Goal: Task Accomplishment & Management: Manage account settings

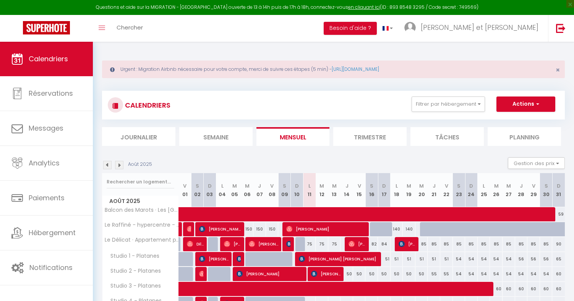
select select "0"
select select "49307"
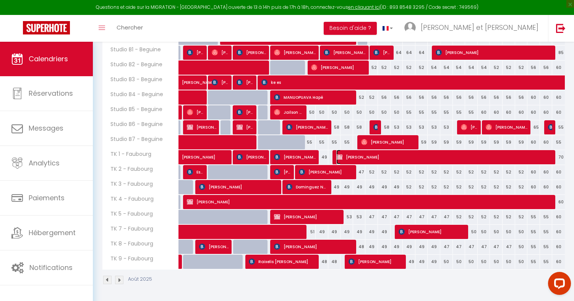
click at [356, 159] on span "[PERSON_NAME]" at bounding box center [445, 156] width 219 height 15
select select "KO"
select select
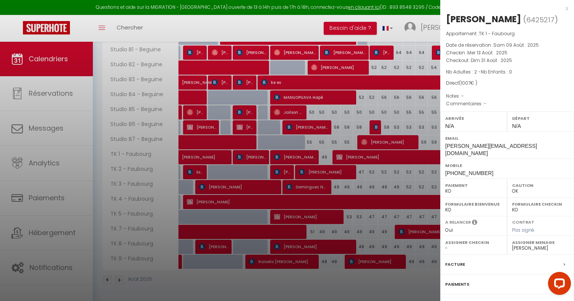
click at [356, 159] on div at bounding box center [287, 150] width 574 height 301
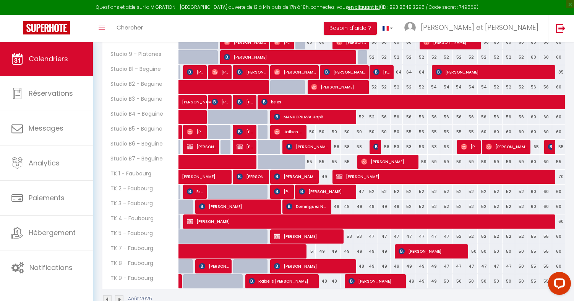
scroll to position [322, 0]
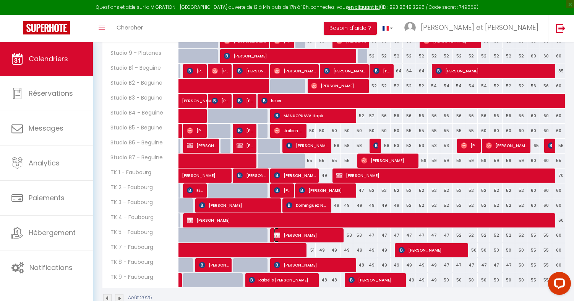
click at [330, 237] on span "[PERSON_NAME]" at bounding box center [307, 234] width 67 height 15
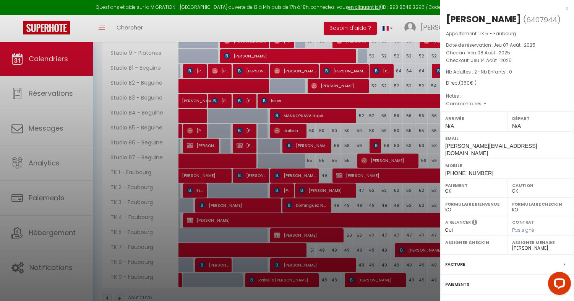
click at [358, 237] on div at bounding box center [287, 150] width 574 height 301
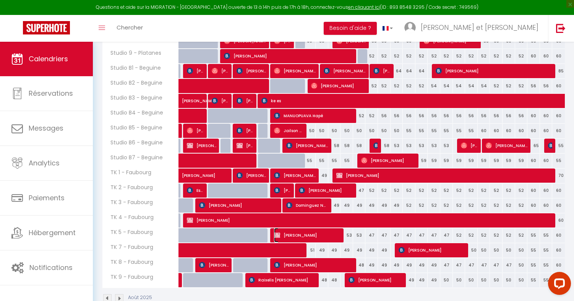
click at [332, 235] on span "[PERSON_NAME]" at bounding box center [307, 234] width 67 height 15
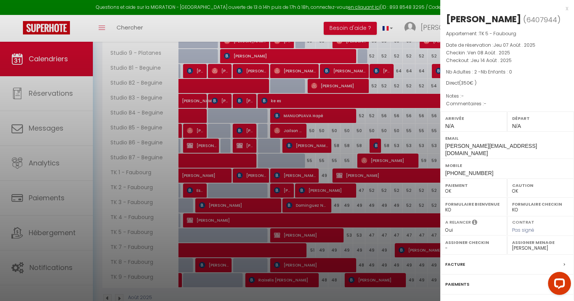
click at [354, 174] on div at bounding box center [287, 150] width 574 height 301
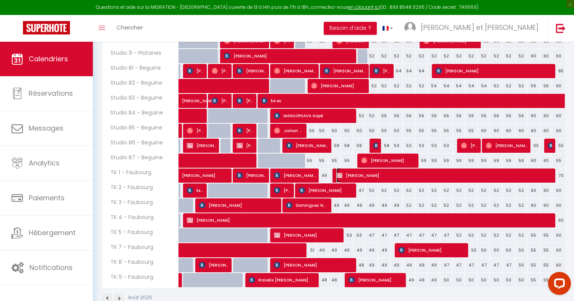
click at [354, 174] on span "[PERSON_NAME]" at bounding box center [445, 175] width 219 height 15
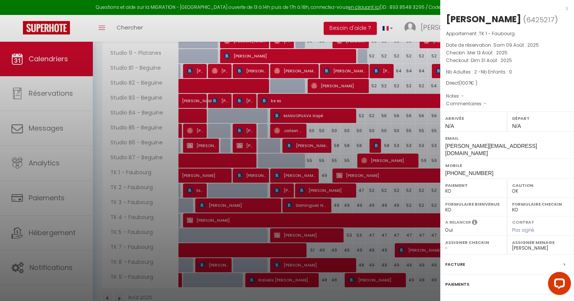
click at [354, 174] on div at bounding box center [287, 150] width 574 height 301
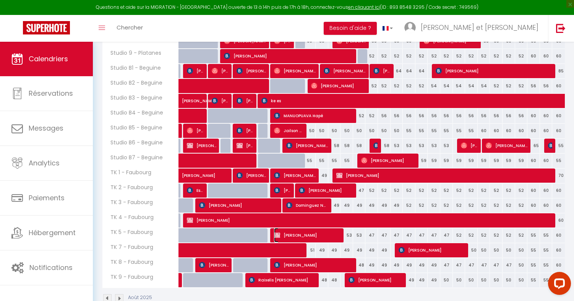
click at [319, 237] on span "[PERSON_NAME]" at bounding box center [307, 234] width 67 height 15
select select "OK"
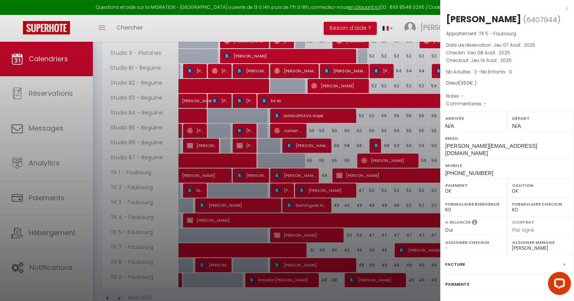
click at [358, 179] on div at bounding box center [287, 150] width 574 height 301
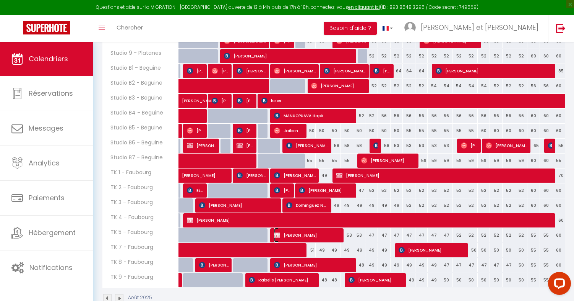
click at [328, 234] on span "[PERSON_NAME]" at bounding box center [307, 234] width 67 height 15
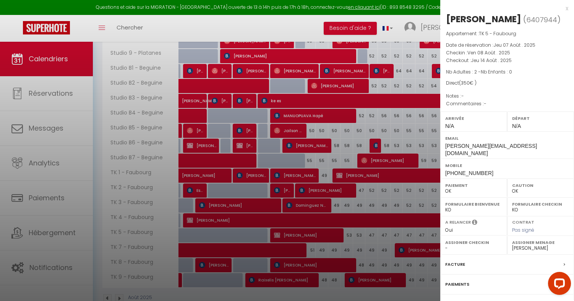
click at [346, 175] on div at bounding box center [287, 150] width 574 height 301
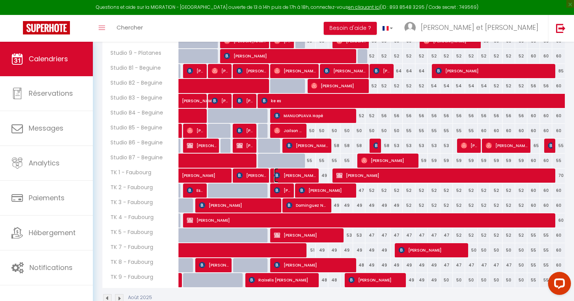
click at [300, 176] on span "[PERSON_NAME]" at bounding box center [295, 175] width 42 height 15
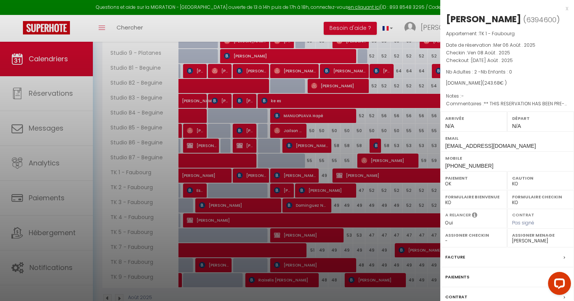
click at [300, 176] on div at bounding box center [287, 150] width 574 height 301
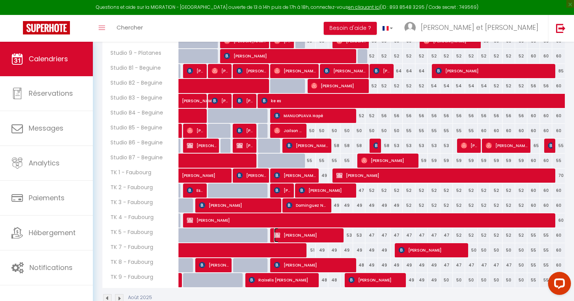
click at [315, 233] on span "[PERSON_NAME]" at bounding box center [307, 234] width 67 height 15
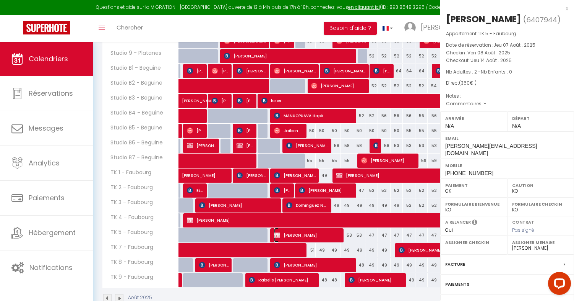
select select "OK"
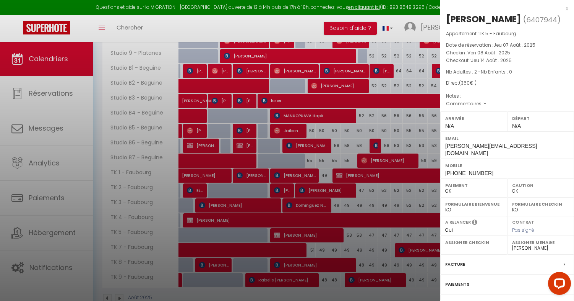
click at [319, 242] on div at bounding box center [287, 150] width 574 height 301
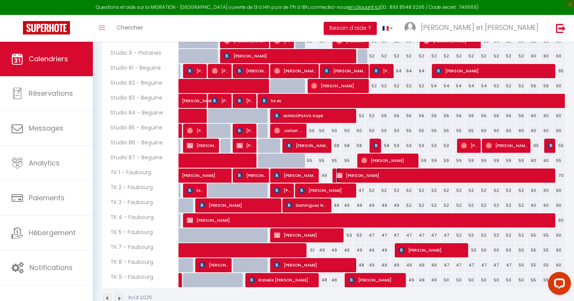
click at [364, 171] on span "[PERSON_NAME]" at bounding box center [445, 175] width 219 height 15
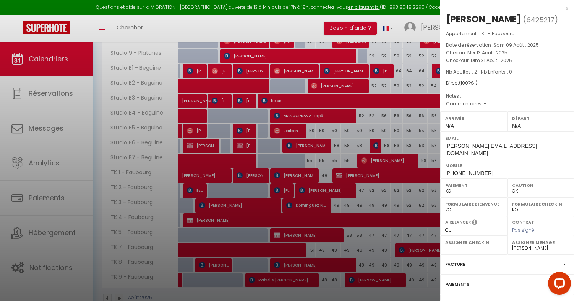
click at [345, 175] on div at bounding box center [287, 150] width 574 height 301
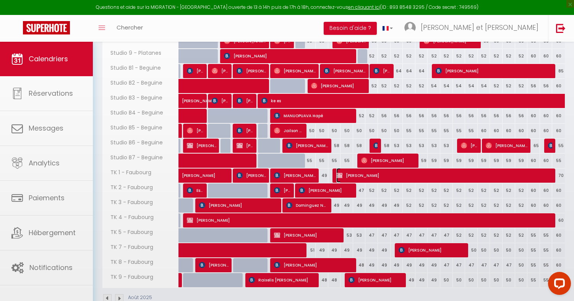
click at [345, 175] on span "[PERSON_NAME]" at bounding box center [445, 175] width 219 height 15
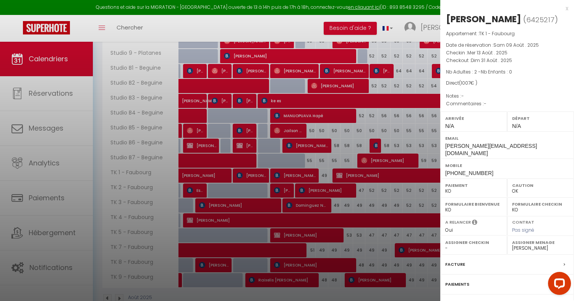
click at [345, 175] on div at bounding box center [287, 150] width 574 height 301
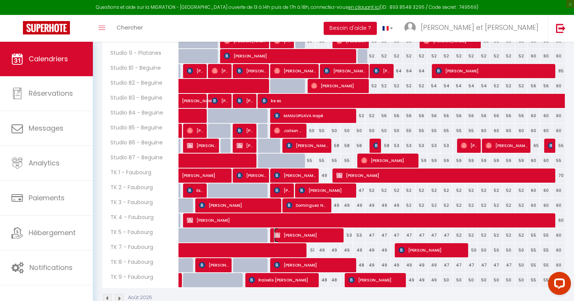
click at [336, 232] on span "[PERSON_NAME]" at bounding box center [307, 234] width 67 height 15
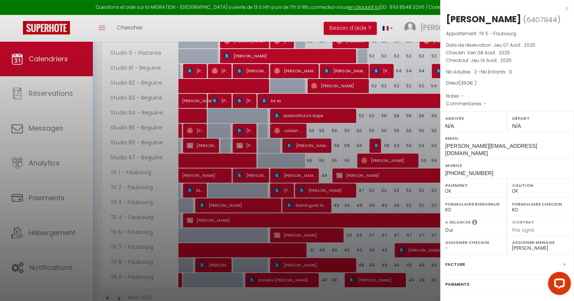
click at [354, 167] on div at bounding box center [287, 150] width 574 height 301
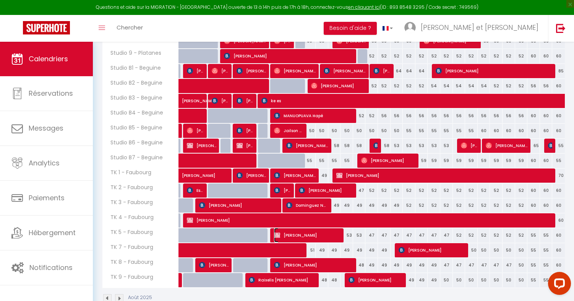
click at [323, 237] on span "[PERSON_NAME]" at bounding box center [307, 234] width 67 height 15
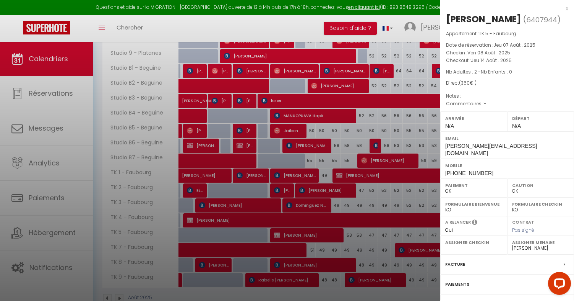
click at [323, 237] on div at bounding box center [287, 150] width 574 height 301
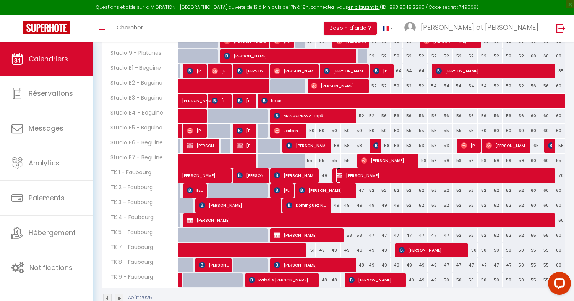
click at [354, 176] on span "[PERSON_NAME]" at bounding box center [445, 175] width 219 height 15
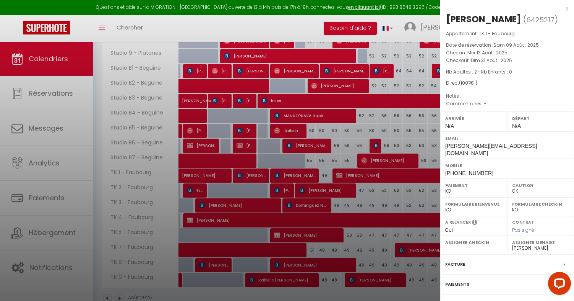
click at [317, 237] on div at bounding box center [287, 150] width 574 height 301
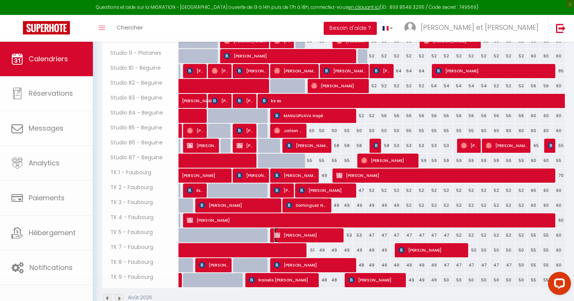
click at [317, 237] on span "[PERSON_NAME]" at bounding box center [307, 234] width 67 height 15
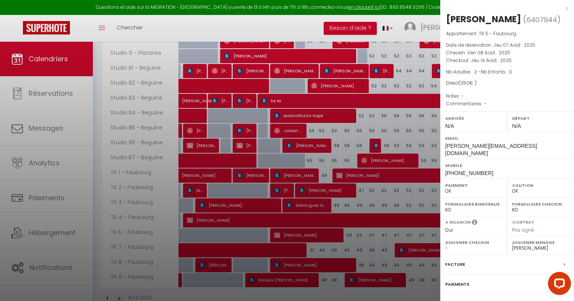
click at [357, 177] on div at bounding box center [287, 150] width 574 height 301
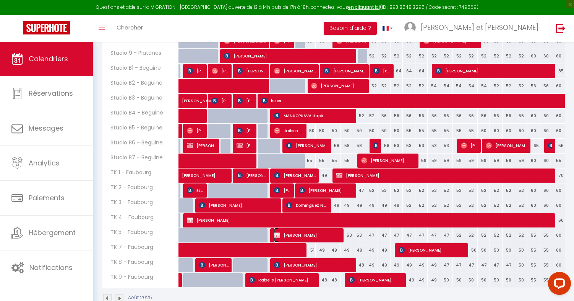
click at [321, 233] on span "[PERSON_NAME]" at bounding box center [307, 234] width 67 height 15
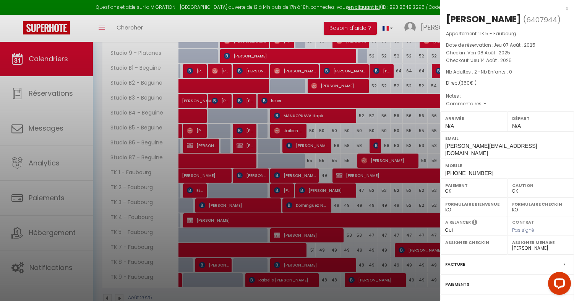
click at [341, 180] on div at bounding box center [287, 150] width 574 height 301
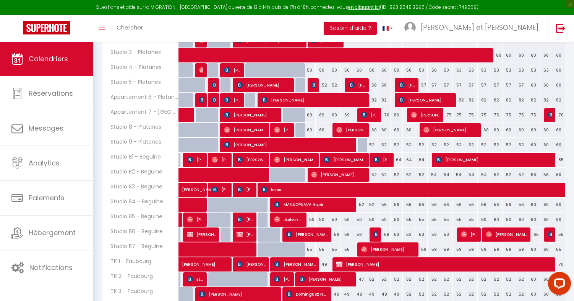
scroll to position [301, 0]
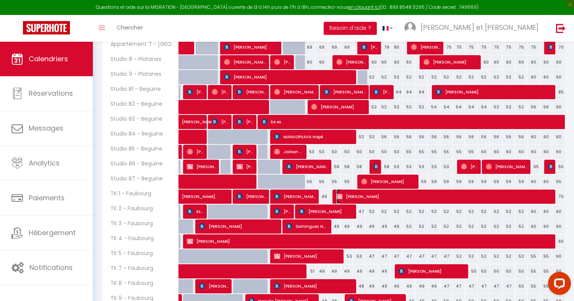
click at [348, 195] on span "[PERSON_NAME]" at bounding box center [445, 196] width 219 height 15
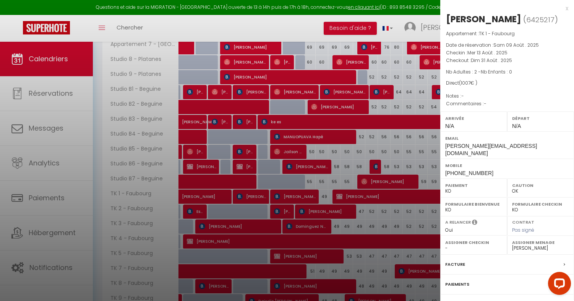
click at [285, 207] on div at bounding box center [287, 150] width 574 height 301
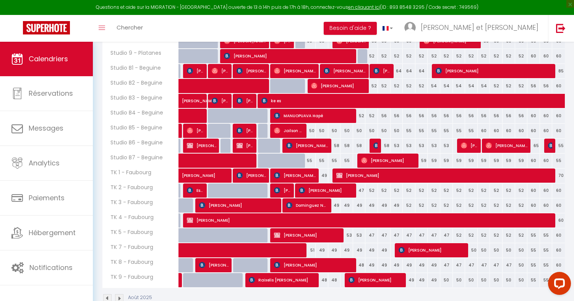
scroll to position [323, 0]
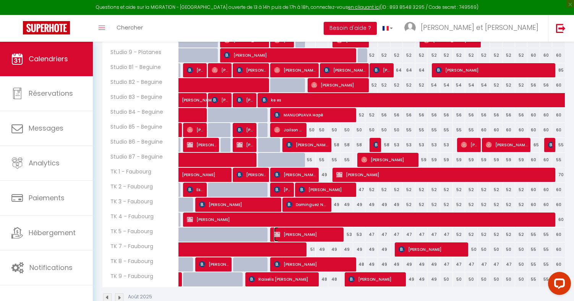
click at [309, 238] on span "[PERSON_NAME]" at bounding box center [307, 234] width 67 height 15
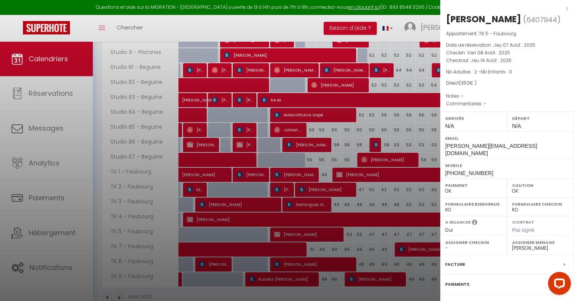
click at [309, 238] on div at bounding box center [287, 150] width 574 height 301
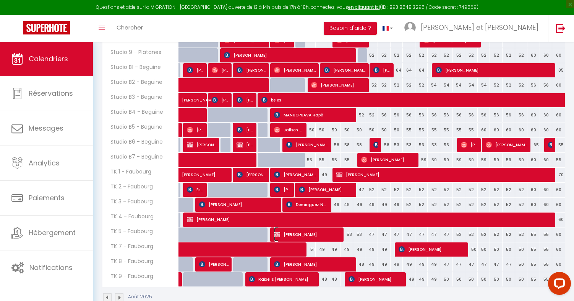
click at [325, 237] on span "[PERSON_NAME]" at bounding box center [307, 234] width 67 height 15
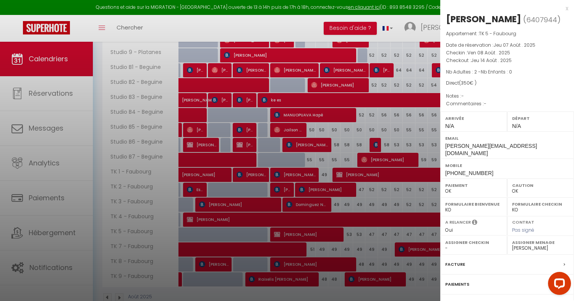
click at [347, 231] on div at bounding box center [287, 150] width 574 height 301
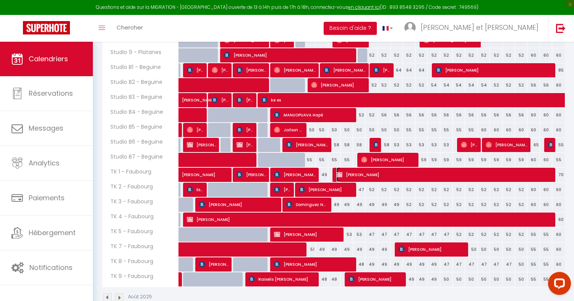
click at [356, 179] on span "[PERSON_NAME]" at bounding box center [445, 174] width 219 height 15
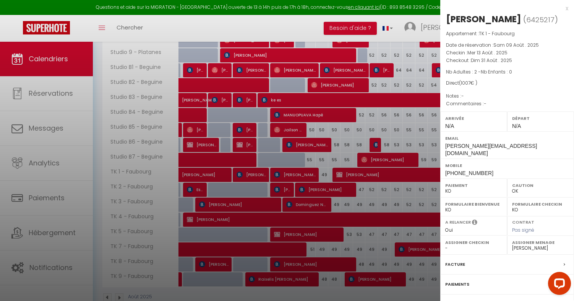
click at [328, 236] on div at bounding box center [287, 150] width 574 height 301
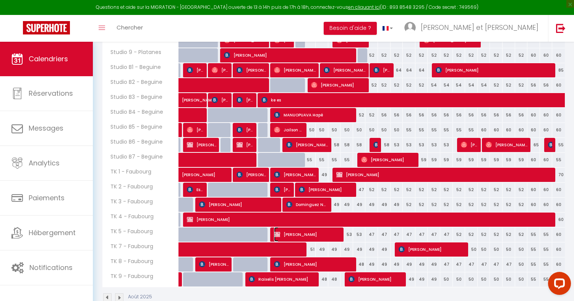
click at [328, 236] on span "[PERSON_NAME]" at bounding box center [307, 234] width 67 height 15
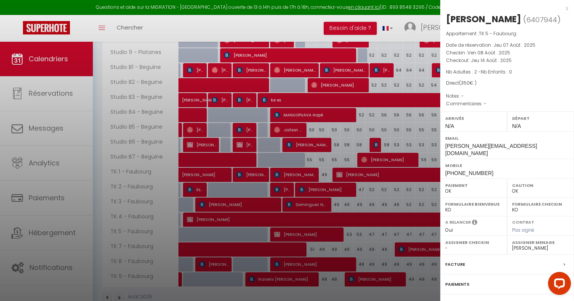
click at [356, 177] on div at bounding box center [287, 150] width 574 height 301
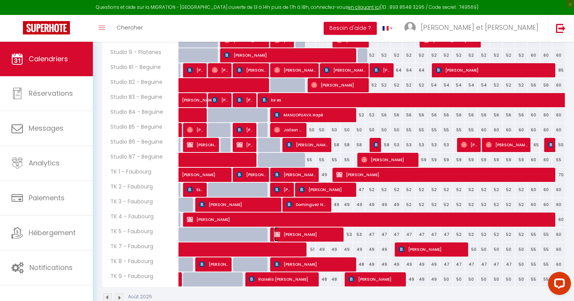
click at [326, 237] on span "[PERSON_NAME]" at bounding box center [307, 234] width 67 height 15
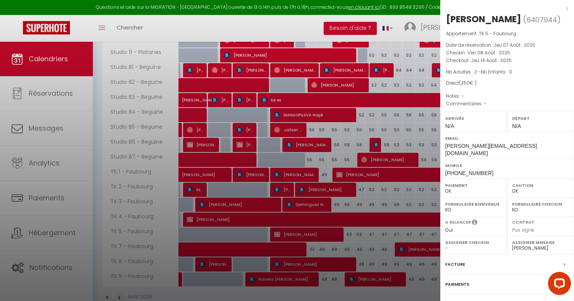
click at [346, 179] on div at bounding box center [287, 150] width 574 height 301
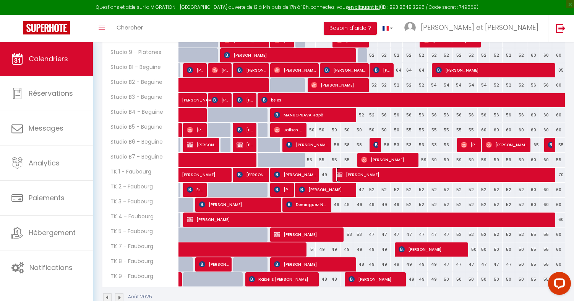
click at [340, 171] on img at bounding box center [339, 174] width 6 height 6
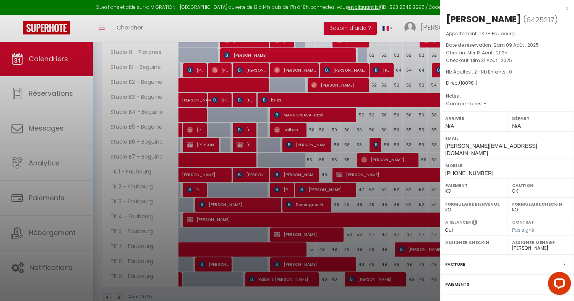
click at [340, 171] on div at bounding box center [287, 150] width 574 height 301
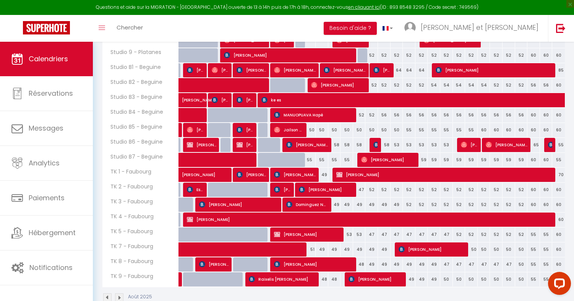
scroll to position [340, 0]
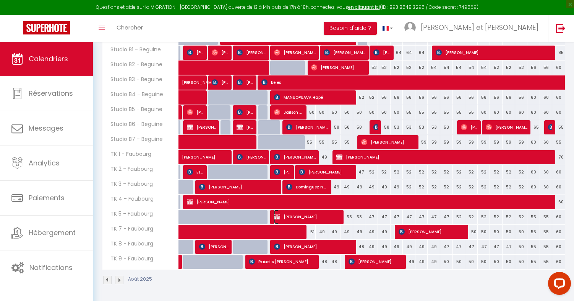
click at [322, 221] on span "[PERSON_NAME]" at bounding box center [307, 216] width 67 height 15
select select "OK"
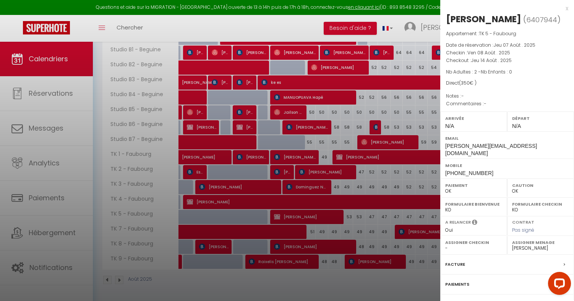
click at [352, 155] on div at bounding box center [287, 150] width 574 height 301
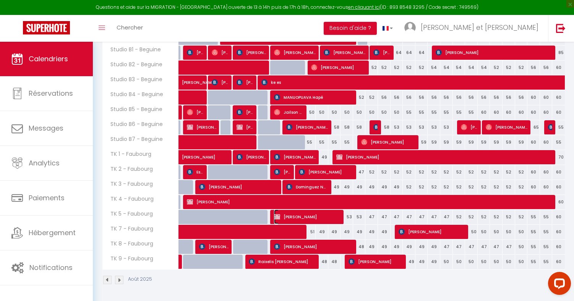
click at [327, 220] on span "[PERSON_NAME]" at bounding box center [307, 216] width 67 height 15
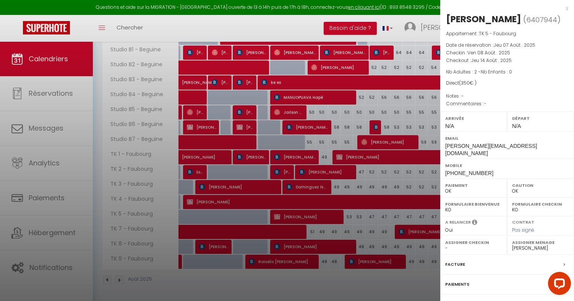
click at [353, 150] on div at bounding box center [287, 150] width 574 height 301
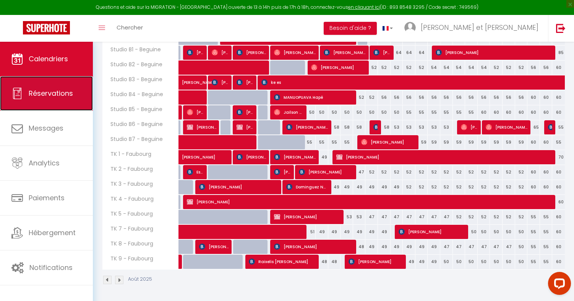
click at [49, 90] on span "Réservations" at bounding box center [51, 93] width 44 height 10
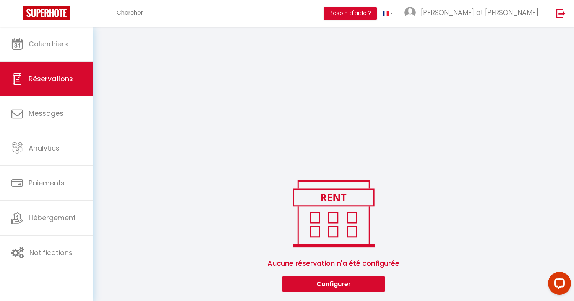
scroll to position [196, 0]
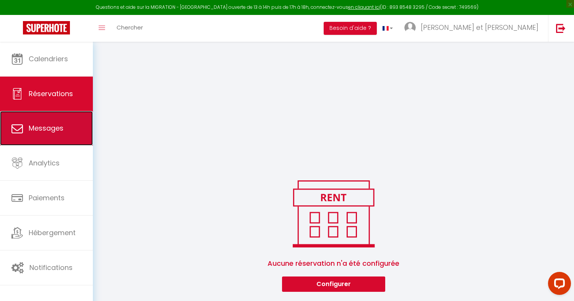
click at [49, 133] on link "Messages" at bounding box center [46, 128] width 93 height 34
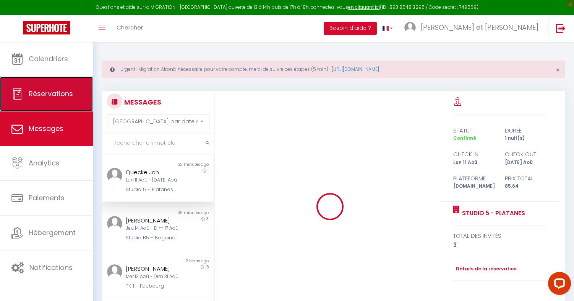
click at [50, 101] on link "Réservations" at bounding box center [46, 93] width 93 height 34
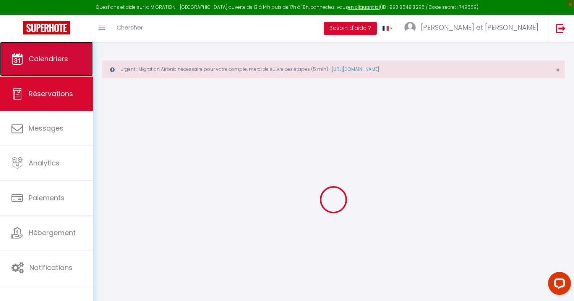
click at [46, 67] on link "Calendriers" at bounding box center [46, 59] width 93 height 34
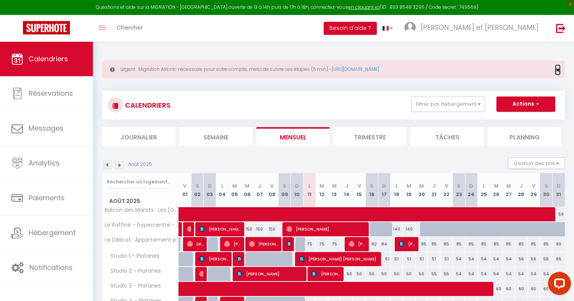
click at [556, 70] on span "×" at bounding box center [558, 70] width 4 height 10
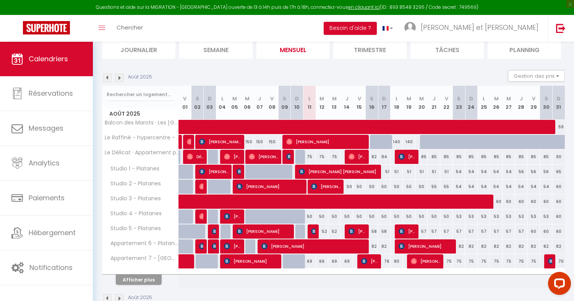
scroll to position [73, 0]
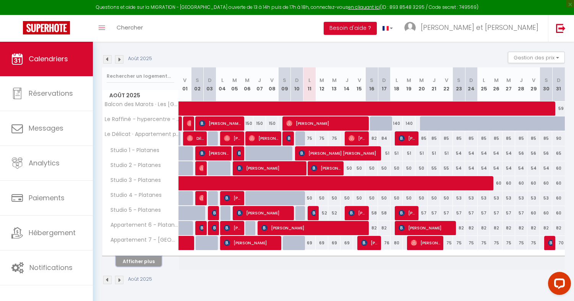
click at [147, 264] on button "Afficher plus" at bounding box center [139, 261] width 46 height 10
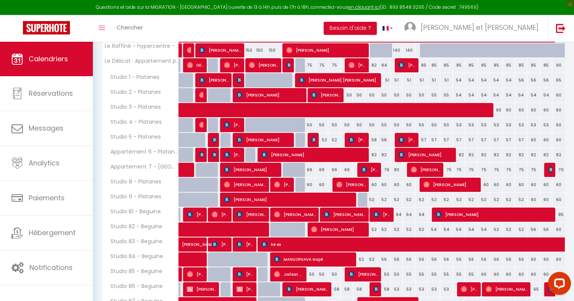
scroll to position [222, 0]
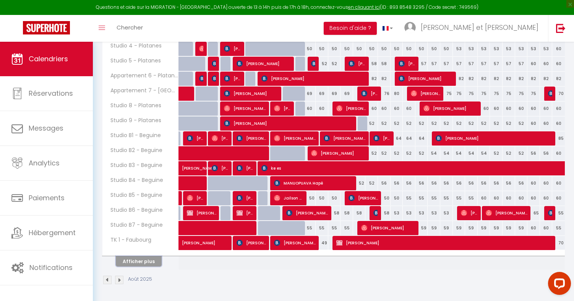
click at [143, 258] on button "Afficher plus" at bounding box center [139, 261] width 46 height 10
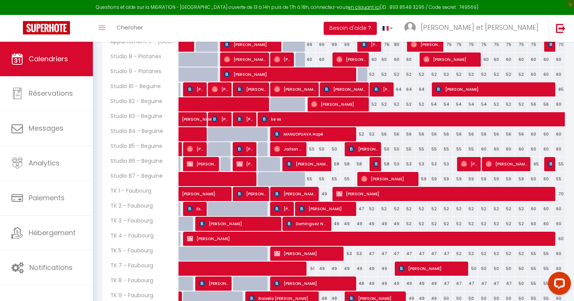
scroll to position [308, 0]
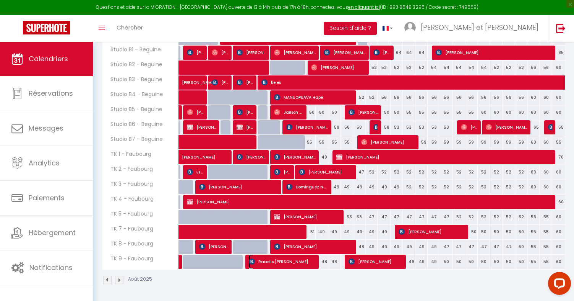
click at [304, 260] on span "Raixelis [PERSON_NAME]" at bounding box center [282, 261] width 67 height 15
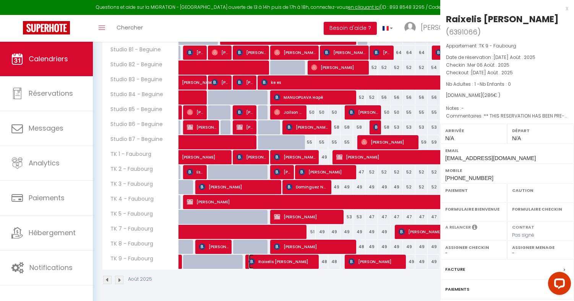
select select "OK"
select select "KO"
select select "0"
select select "1"
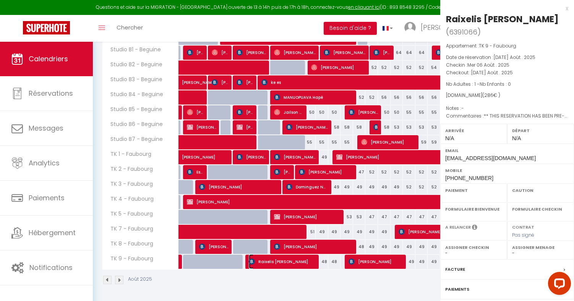
select select
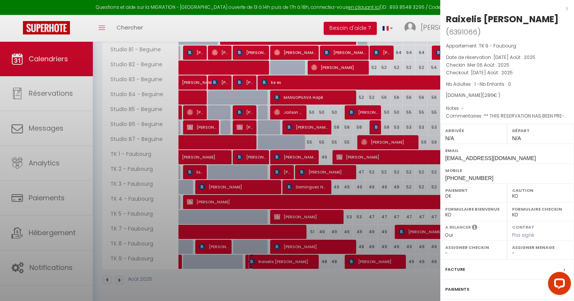
select select "49307"
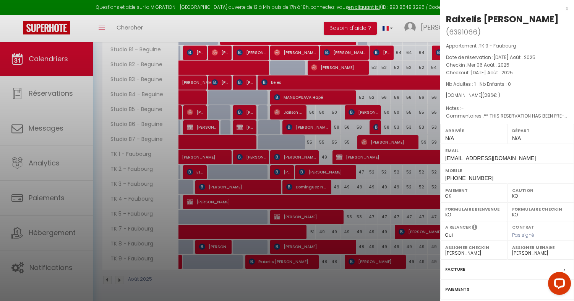
click at [304, 260] on div at bounding box center [287, 150] width 574 height 301
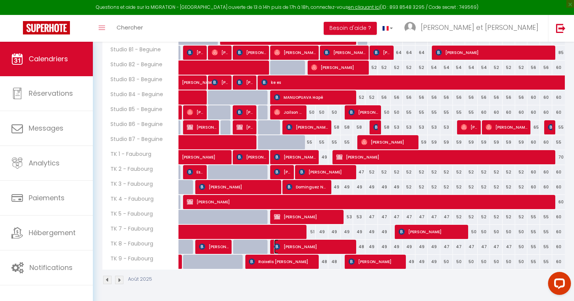
click at [301, 245] on span "[PERSON_NAME]" at bounding box center [314, 246] width 80 height 15
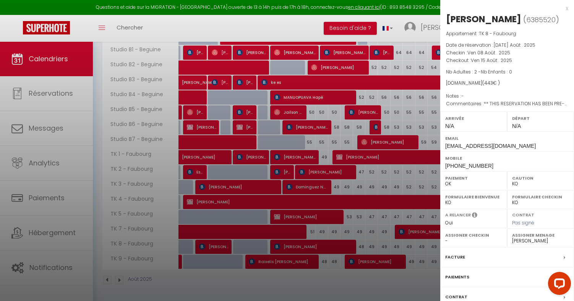
click at [301, 245] on div at bounding box center [287, 150] width 574 height 301
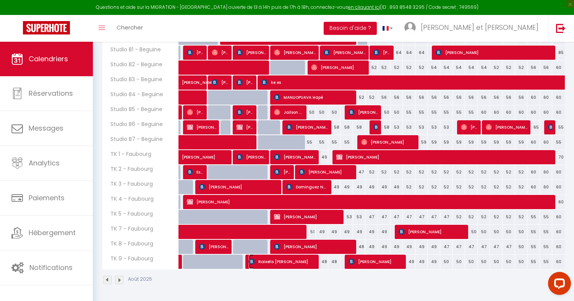
click at [300, 263] on span "Raixelis [PERSON_NAME]" at bounding box center [282, 261] width 67 height 15
select select "49307"
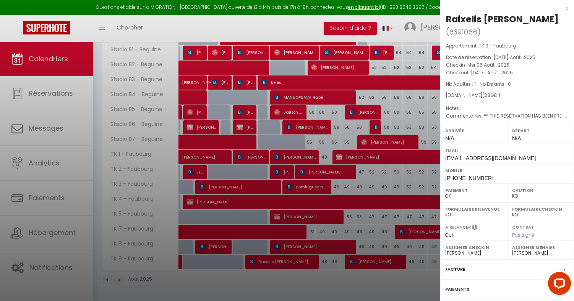
click at [313, 262] on div at bounding box center [287, 150] width 574 height 301
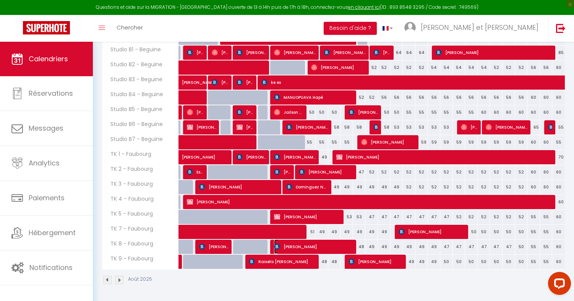
click at [311, 247] on span "[PERSON_NAME]" at bounding box center [314, 246] width 80 height 15
select select
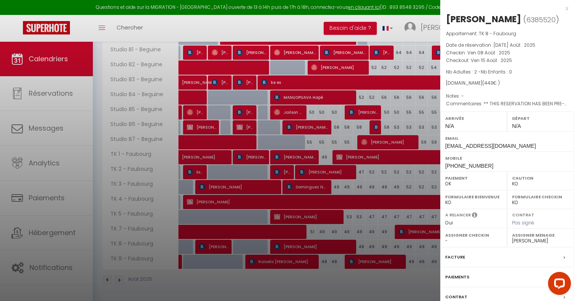
click at [297, 255] on div at bounding box center [287, 150] width 574 height 301
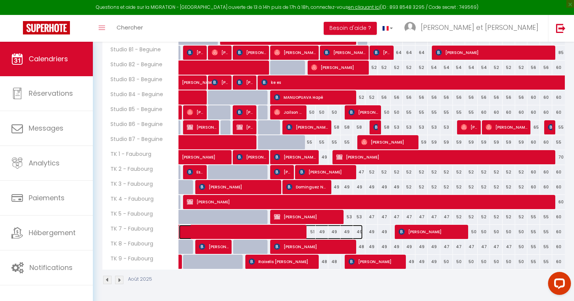
click at [286, 237] on span at bounding box center [275, 231] width 176 height 15
select select "OK"
select select "49307"
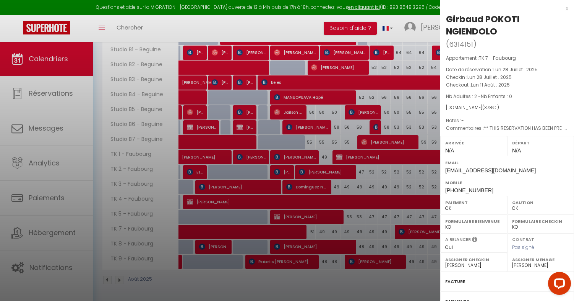
click at [307, 236] on div at bounding box center [287, 150] width 574 height 301
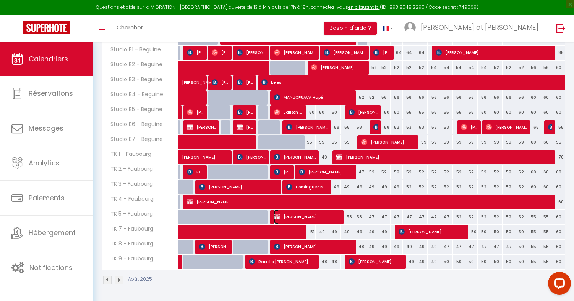
click at [304, 216] on span "[PERSON_NAME]" at bounding box center [307, 216] width 67 height 15
select select
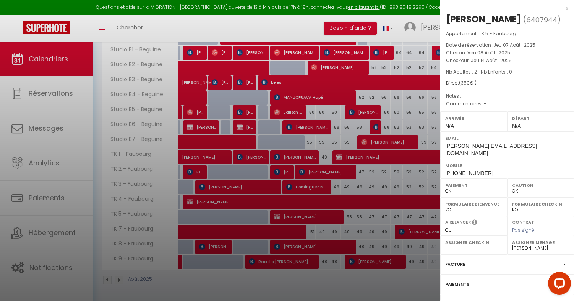
click at [296, 231] on div at bounding box center [287, 150] width 574 height 301
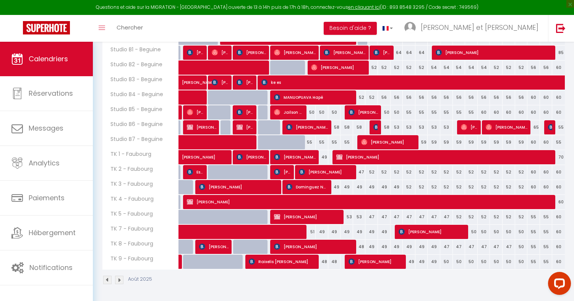
click at [292, 253] on td at bounding box center [297, 246] width 13 height 15
type input "48"
type input "Dim 10 Août 2025"
type input "Lun 11 Août 2025"
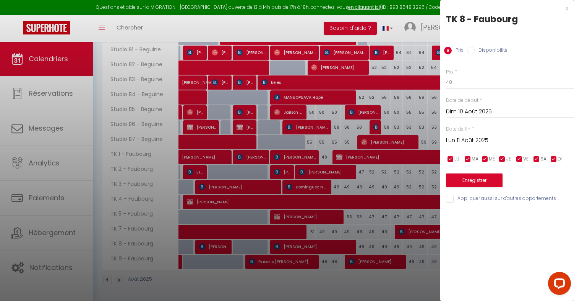
click at [291, 251] on div at bounding box center [287, 150] width 574 height 301
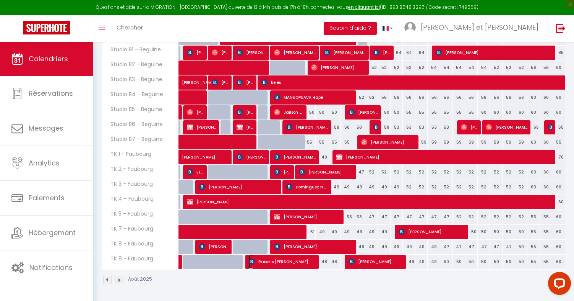
click at [288, 258] on span "Raixelis [PERSON_NAME]" at bounding box center [282, 261] width 67 height 15
select select "KO"
select select "49307"
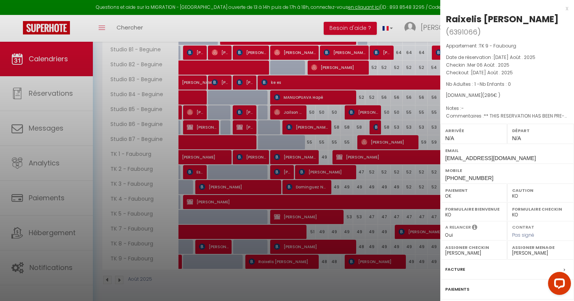
click at [289, 254] on div at bounding box center [287, 150] width 574 height 301
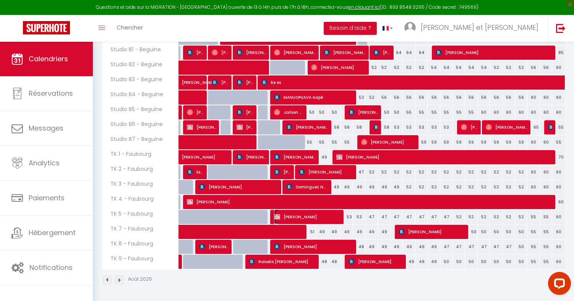
click at [294, 219] on span "[PERSON_NAME]" at bounding box center [307, 216] width 67 height 15
select select "OK"
select select
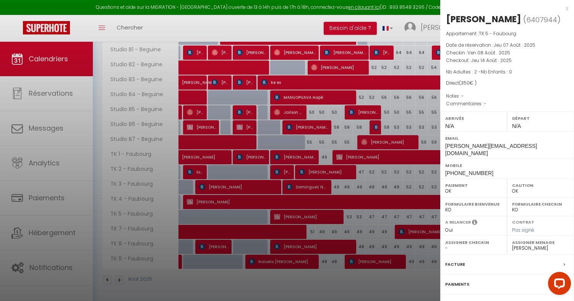
click at [294, 219] on div at bounding box center [287, 150] width 574 height 301
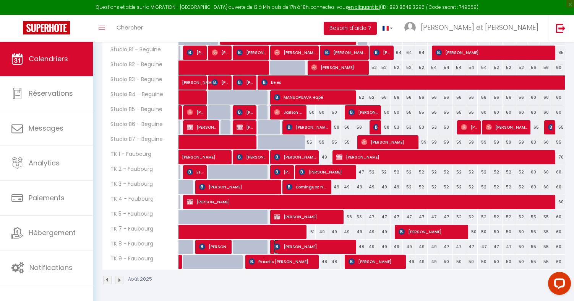
click at [289, 249] on span "[PERSON_NAME]" at bounding box center [314, 246] width 80 height 15
select select "KO"
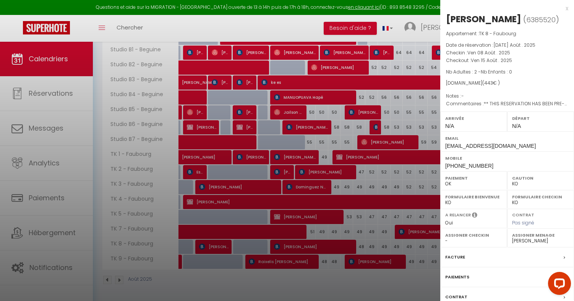
click at [296, 263] on div at bounding box center [287, 150] width 574 height 301
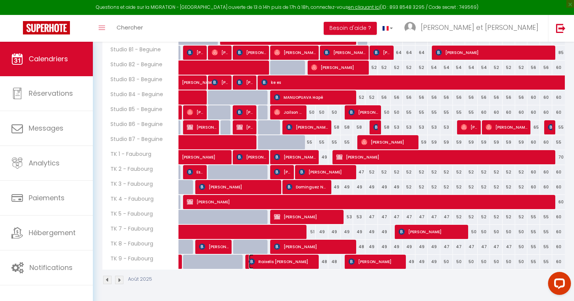
click at [307, 262] on span "Raixelis [PERSON_NAME]" at bounding box center [282, 261] width 67 height 15
select select "49307"
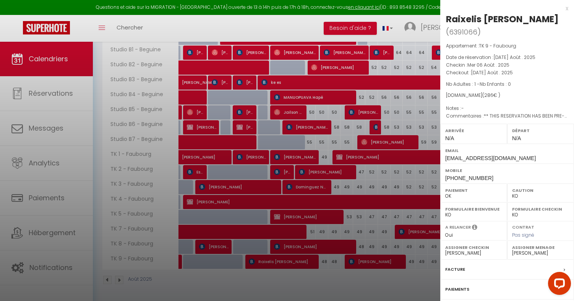
click at [307, 251] on div at bounding box center [287, 150] width 574 height 301
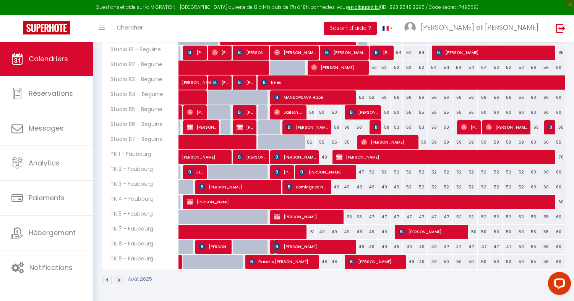
click at [299, 249] on span "[PERSON_NAME]" at bounding box center [314, 246] width 80 height 15
select select
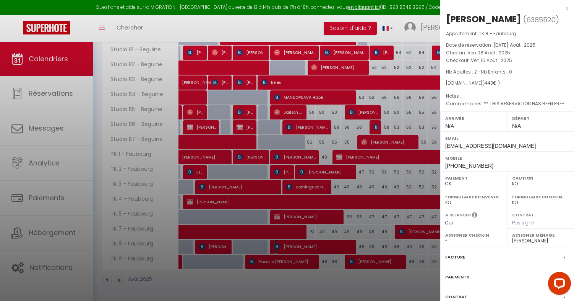
click at [290, 237] on div at bounding box center [287, 150] width 574 height 301
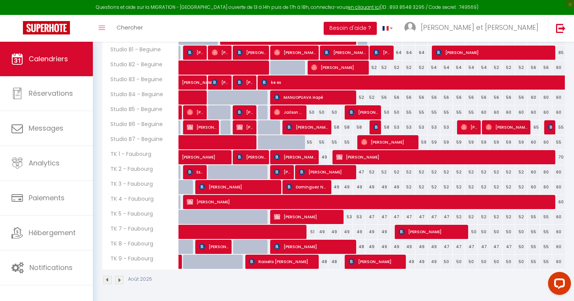
click at [293, 224] on td at bounding box center [297, 216] width 13 height 15
type input "53"
type input "Dim 10 Août 2025"
type input "Lun 11 Août 2025"
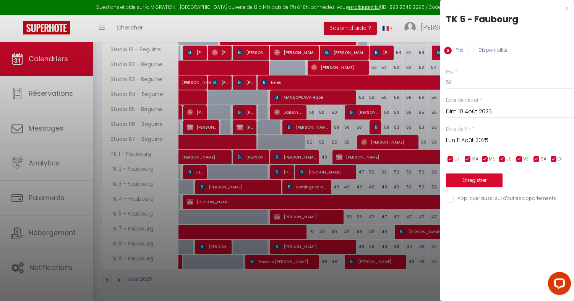
click at [294, 218] on div at bounding box center [287, 150] width 574 height 301
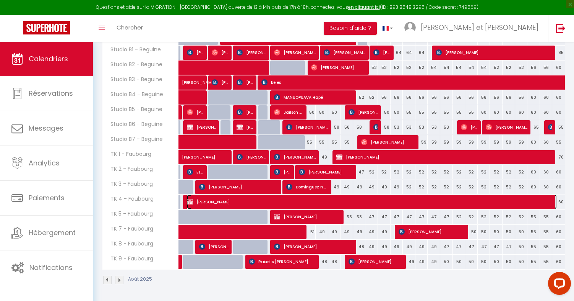
click at [292, 208] on span "[PERSON_NAME]" at bounding box center [372, 201] width 370 height 15
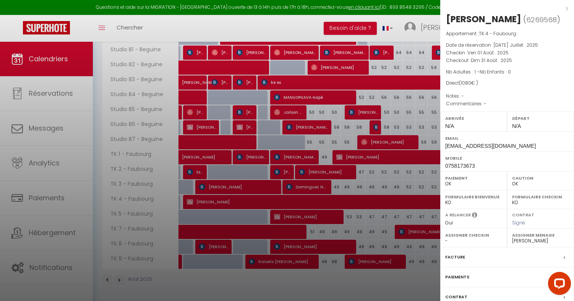
click at [299, 205] on div at bounding box center [287, 150] width 574 height 301
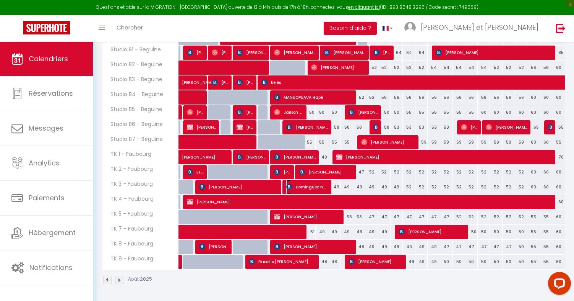
click at [303, 191] on span "Dominguez Nathy" at bounding box center [307, 186] width 42 height 15
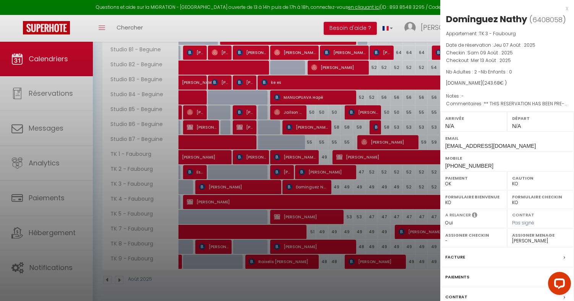
click at [322, 198] on div at bounding box center [287, 150] width 574 height 301
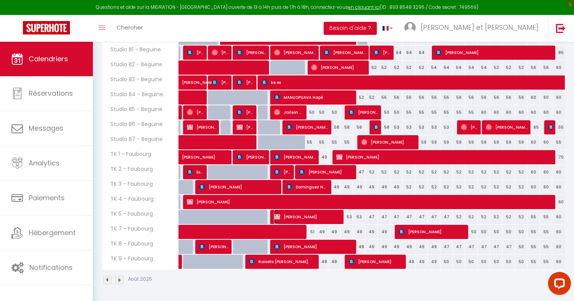
click at [310, 214] on span "[PERSON_NAME]" at bounding box center [307, 216] width 67 height 15
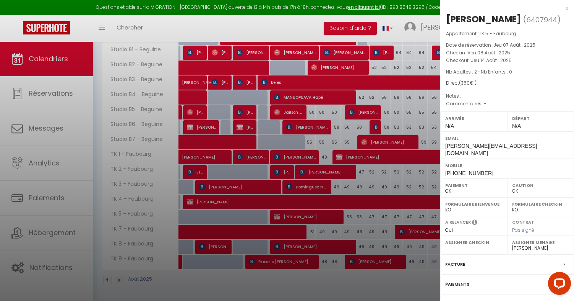
click at [310, 214] on div at bounding box center [287, 150] width 574 height 301
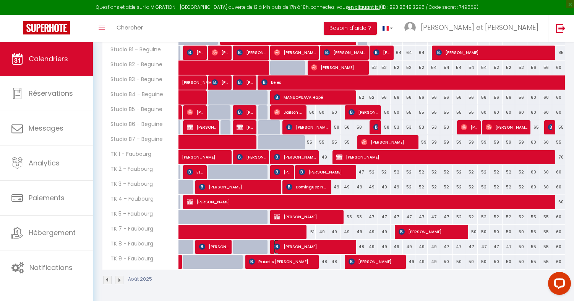
click at [289, 239] on span "[PERSON_NAME]" at bounding box center [314, 246] width 80 height 15
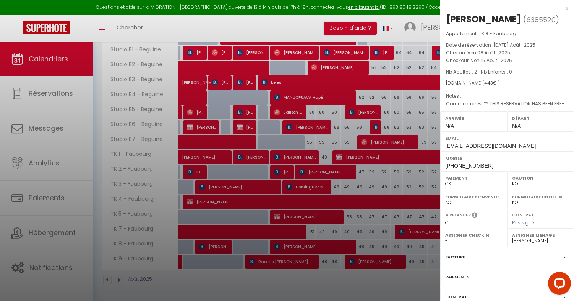
click at [291, 232] on div at bounding box center [287, 150] width 574 height 301
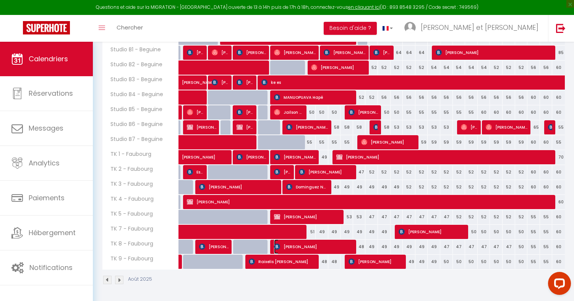
click at [295, 242] on span "[PERSON_NAME]" at bounding box center [314, 246] width 80 height 15
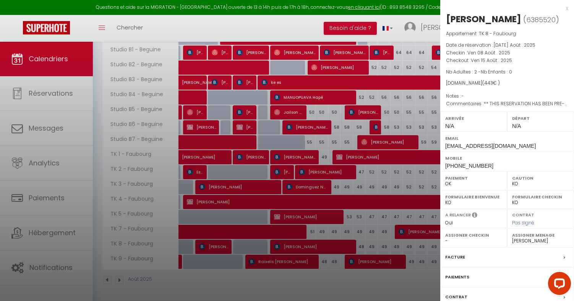
click at [291, 236] on div at bounding box center [287, 150] width 574 height 301
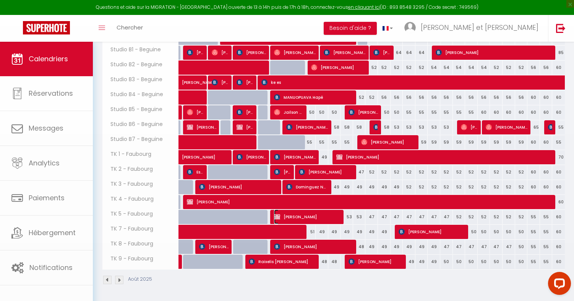
click at [295, 210] on span "[PERSON_NAME]" at bounding box center [307, 216] width 67 height 15
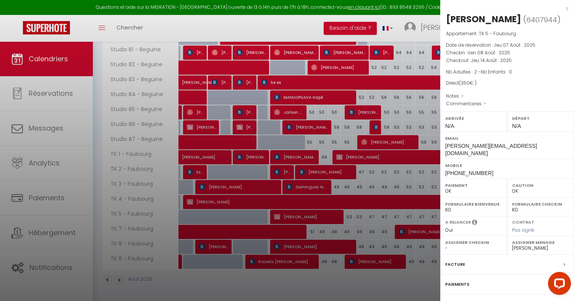
click at [306, 196] on div at bounding box center [287, 150] width 574 height 301
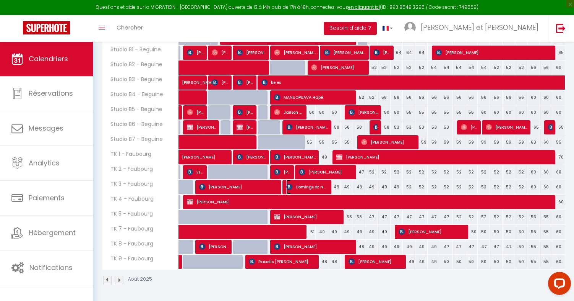
click at [312, 183] on span "Dominguez Nathy" at bounding box center [307, 186] width 42 height 15
select select "KO"
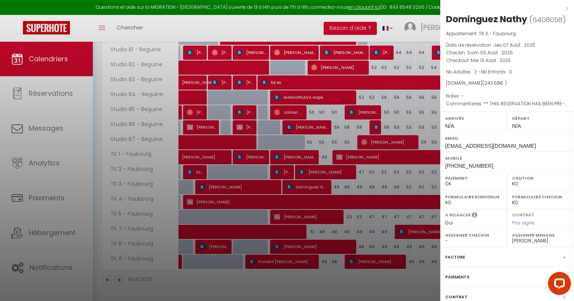
click at [315, 174] on div at bounding box center [287, 150] width 574 height 301
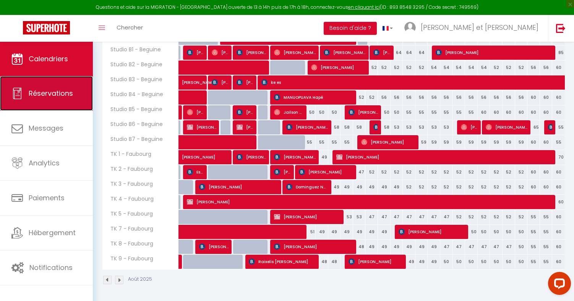
click at [41, 89] on span "Réservations" at bounding box center [51, 93] width 44 height 10
select select "not_cancelled"
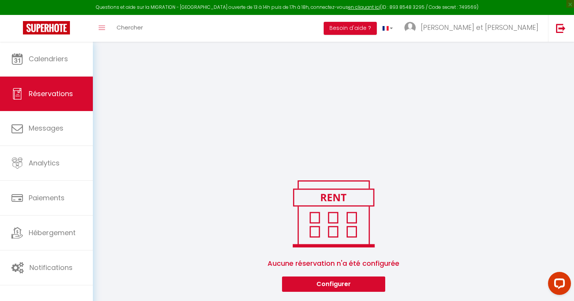
scroll to position [772, 0]
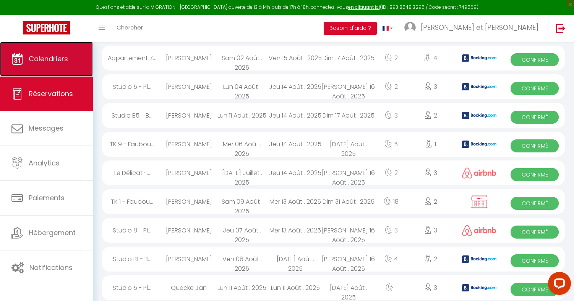
click at [66, 70] on link "Calendriers" at bounding box center [46, 59] width 93 height 34
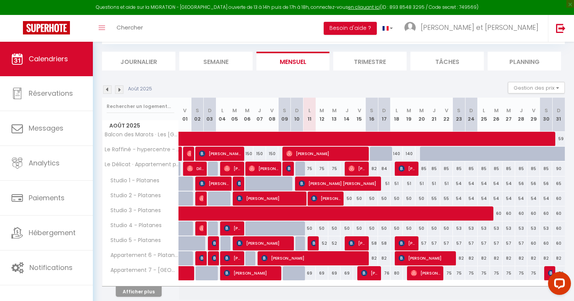
scroll to position [91, 0]
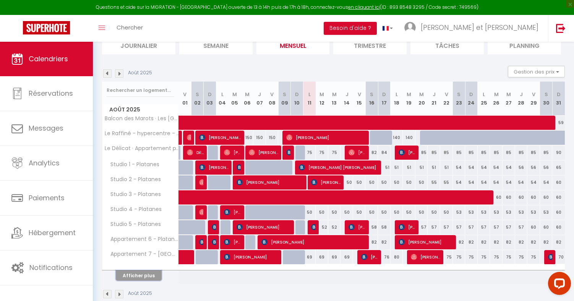
click at [144, 280] on button "Afficher plus" at bounding box center [139, 275] width 46 height 10
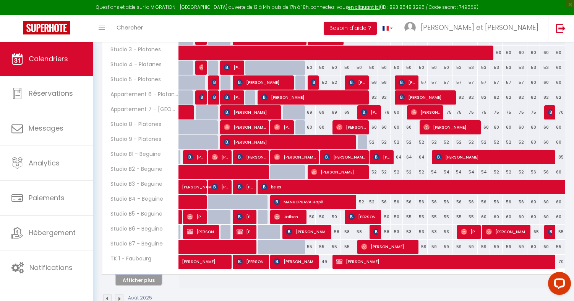
scroll to position [255, 0]
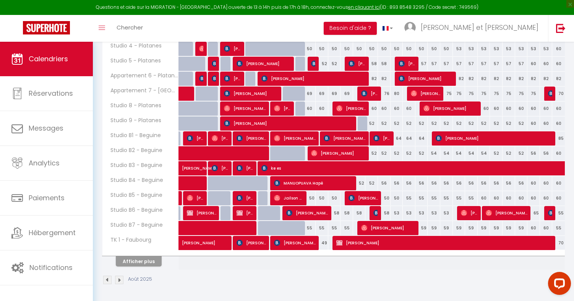
click at [145, 266] on th "Afficher plus" at bounding box center [140, 259] width 76 height 19
click at [145, 263] on button "Afficher plus" at bounding box center [139, 261] width 46 height 10
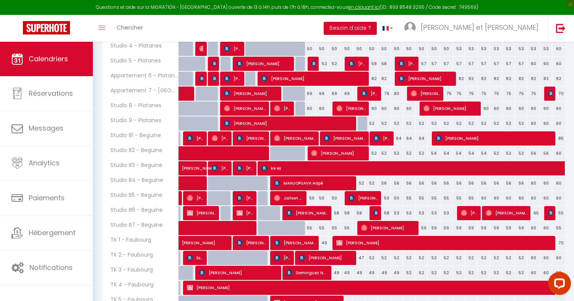
scroll to position [340, 0]
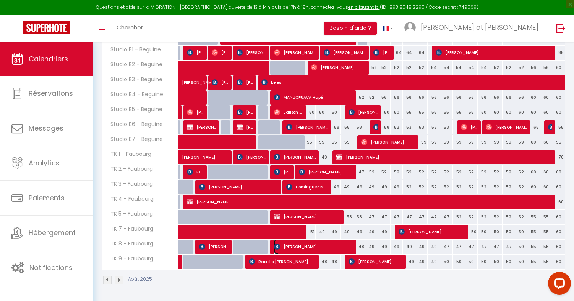
click at [321, 243] on span "[PERSON_NAME]" at bounding box center [314, 246] width 80 height 15
select select "OK"
select select "KO"
select select "0"
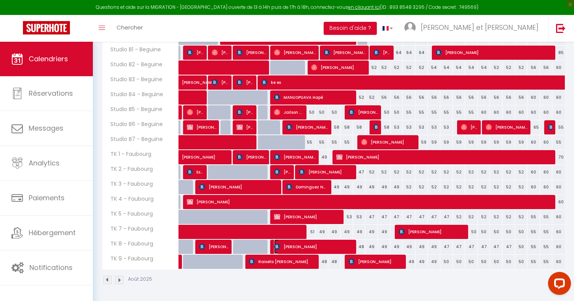
select select "1"
select select
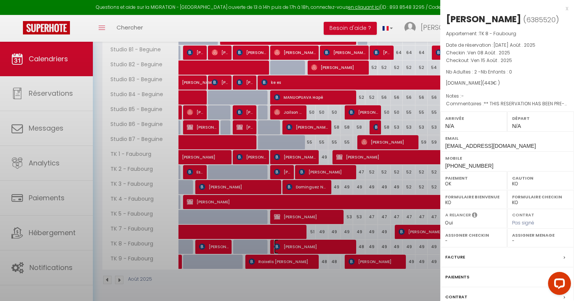
select select "49307"
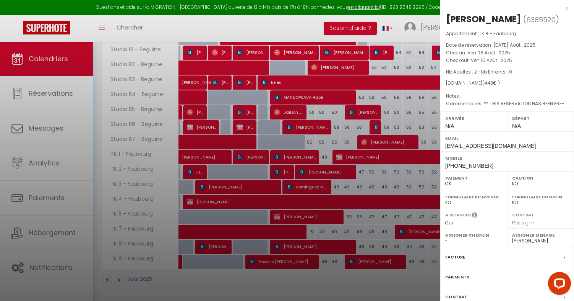
click at [337, 241] on div at bounding box center [287, 150] width 574 height 301
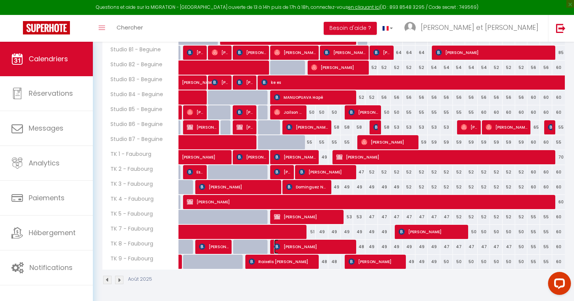
click at [337, 245] on span "[PERSON_NAME]" at bounding box center [314, 246] width 80 height 15
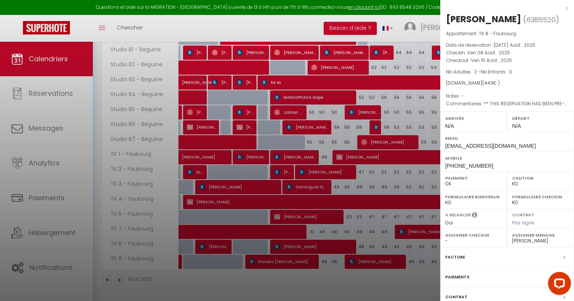
click at [379, 217] on div at bounding box center [287, 150] width 574 height 301
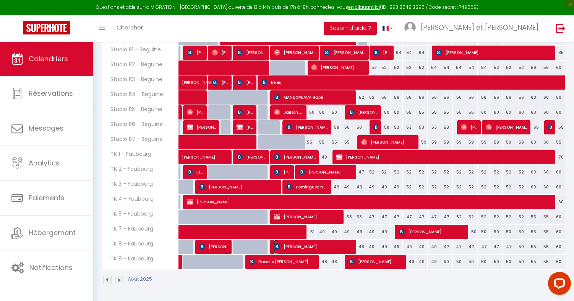
click at [304, 249] on span "[PERSON_NAME]" at bounding box center [314, 246] width 80 height 15
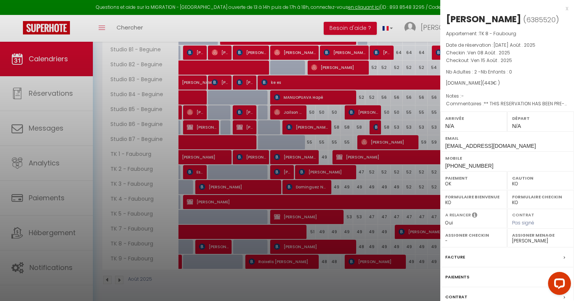
click at [348, 250] on div at bounding box center [287, 150] width 574 height 301
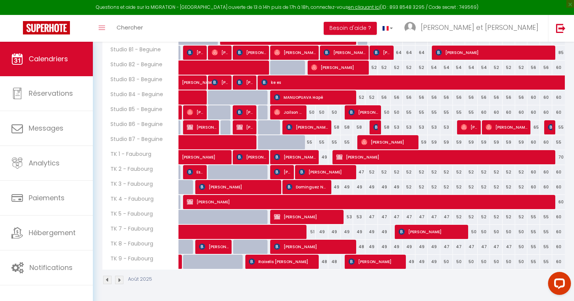
click at [330, 295] on div "Urgent : Migration Airbnb nécessaire pour votre compte, merci de suivre ces éta…" at bounding box center [333, 1] width 481 height 600
drag, startPoint x: 323, startPoint y: 261, endPoint x: 534, endPoint y: 260, distance: 211.4
click at [534, 260] on tr "TK 9 - Faubourg 48 48 48 48 48 48 [PERSON_NAME]" at bounding box center [333, 261] width 463 height 15
click at [528, 272] on div "Août 2025" at bounding box center [333, 280] width 463 height 23
drag, startPoint x: 562, startPoint y: 263, endPoint x: 339, endPoint y: 187, distance: 236.4
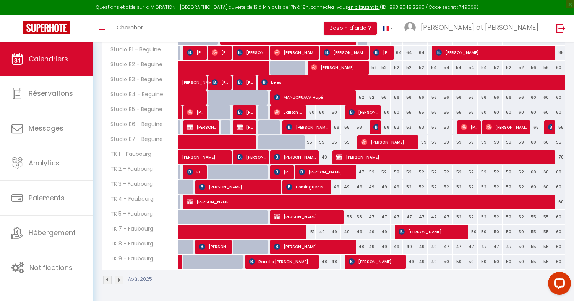
click at [339, 187] on tbody "Balcon des Marots · Les [GEOGRAPHIC_DATA] - 5min du centre-ville [GEOGRAPHIC_DA…" at bounding box center [333, 67] width 463 height 403
drag, startPoint x: 336, startPoint y: 184, endPoint x: 568, endPoint y: 259, distance: 243.9
click at [568, 259] on div "Urgent : Migration Airbnb nécessaire pour votre compte, merci de suivre ces éta…" at bounding box center [333, 1] width 481 height 600
click at [565, 261] on div "Urgent : Migration Airbnb nécessaire pour votre compte, merci de suivre ces éta…" at bounding box center [333, 1] width 481 height 600
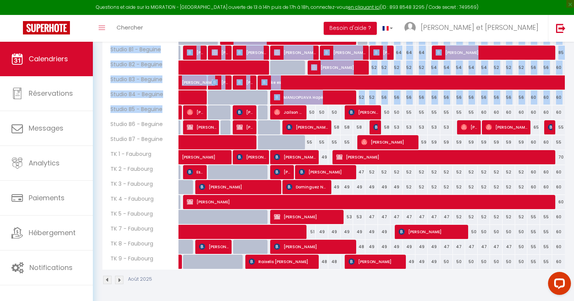
drag, startPoint x: 565, startPoint y: 261, endPoint x: 132, endPoint y: 116, distance: 457.4
click at [132, 116] on div "Urgent : Migration Airbnb nécessaire pour votre compte, merci de suivre ces éta…" at bounding box center [333, 1] width 481 height 600
click at [198, 279] on div "Août 2025" at bounding box center [333, 280] width 463 height 23
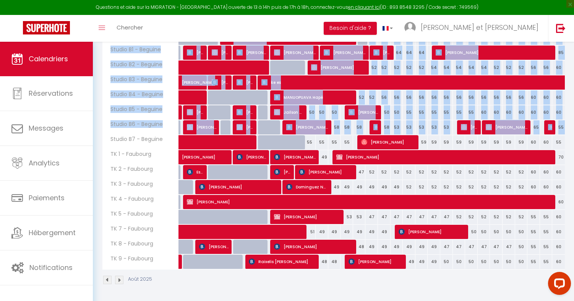
drag, startPoint x: 569, startPoint y: 268, endPoint x: 110, endPoint y: 138, distance: 476.5
click at [110, 138] on div "Urgent : Migration Airbnb nécessaire pour votre compte, merci de suivre ces éta…" at bounding box center [333, 1] width 481 height 600
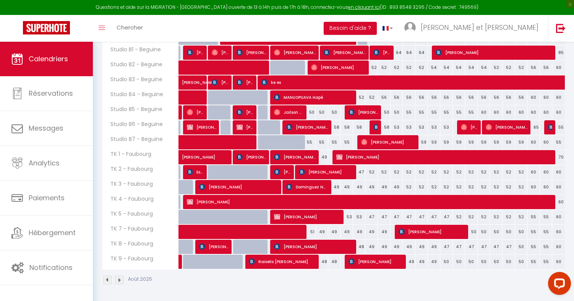
click at [110, 141] on span "Studio B7 - Beguine" at bounding box center [134, 139] width 61 height 8
click at [106, 141] on span "Studio B7 - Beguine" at bounding box center [134, 139] width 61 height 8
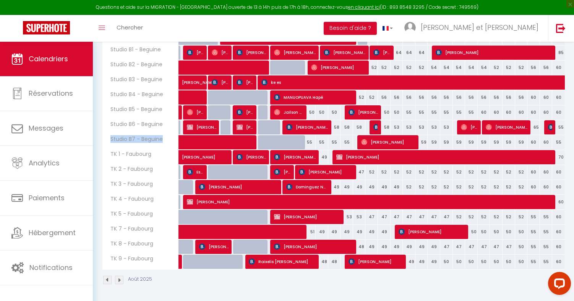
click at [109, 145] on th "Studio B7 - Beguine" at bounding box center [140, 142] width 76 height 15
